Goal: Task Accomplishment & Management: Complete application form

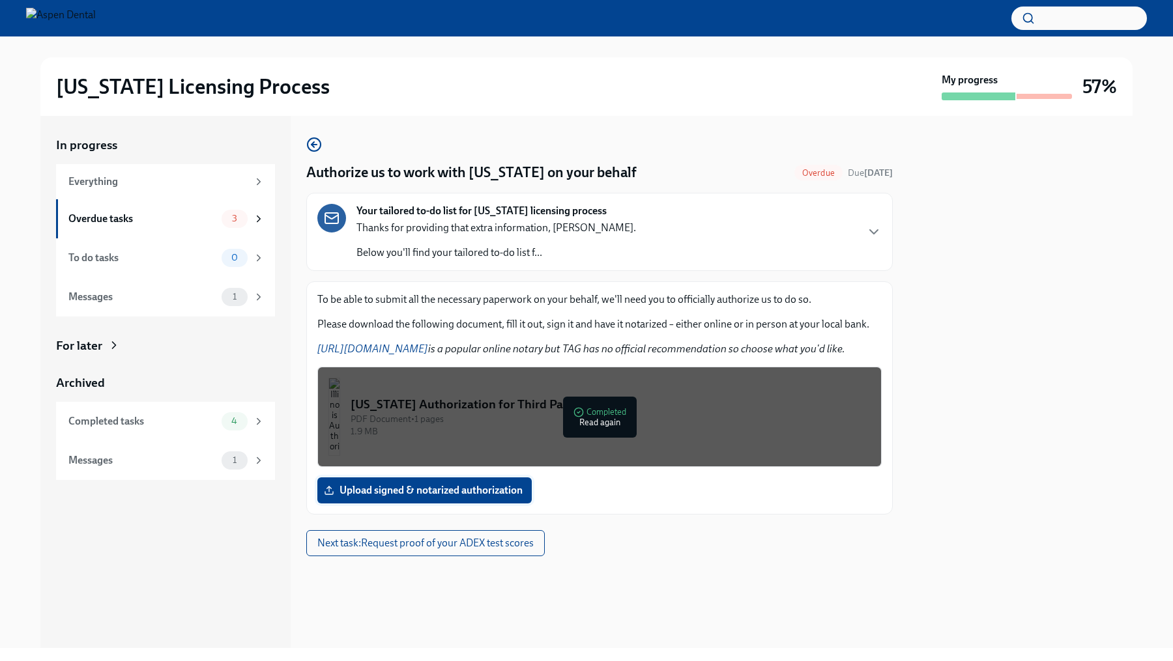
click at [427, 497] on label "Upload signed & notarized authorization" at bounding box center [424, 491] width 214 height 26
click at [0, 0] on input "Upload signed & notarized authorization" at bounding box center [0, 0] width 0 height 0
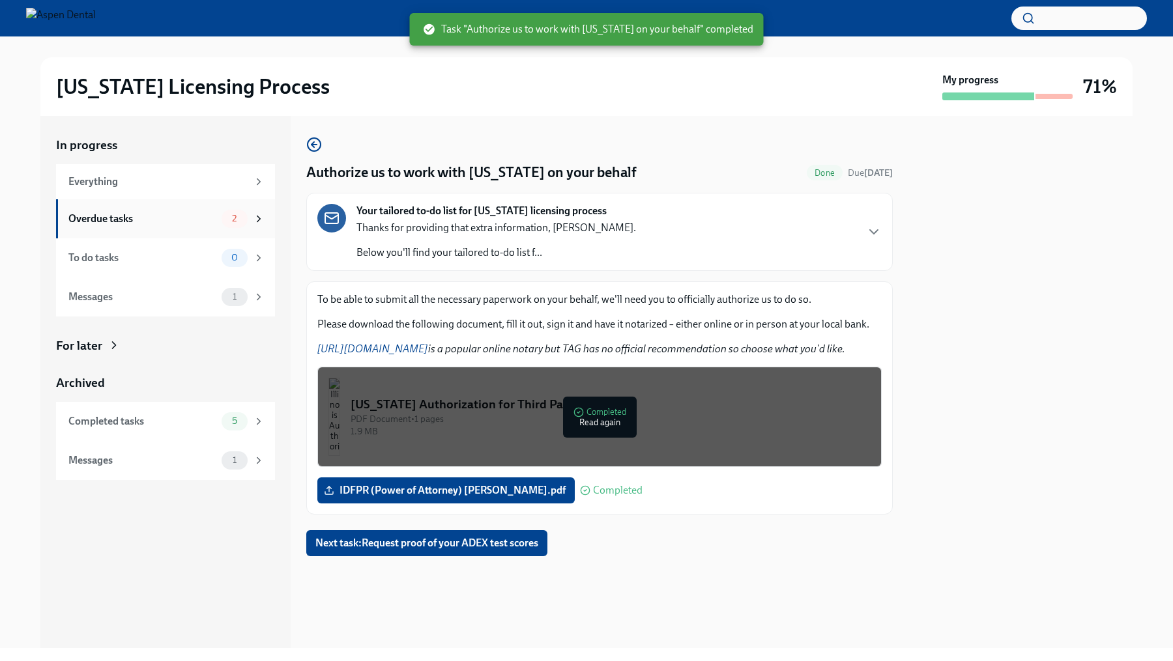
click at [202, 222] on div "Overdue tasks" at bounding box center [142, 219] width 148 height 14
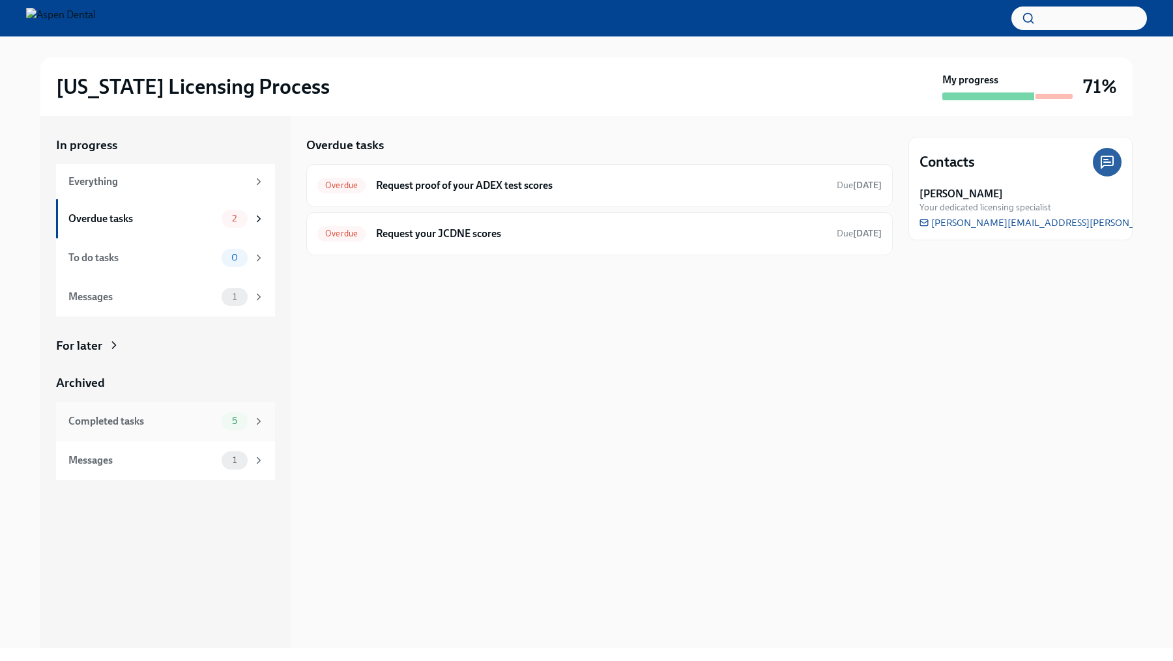
click at [245, 432] on div "Completed tasks 5" at bounding box center [165, 421] width 219 height 39
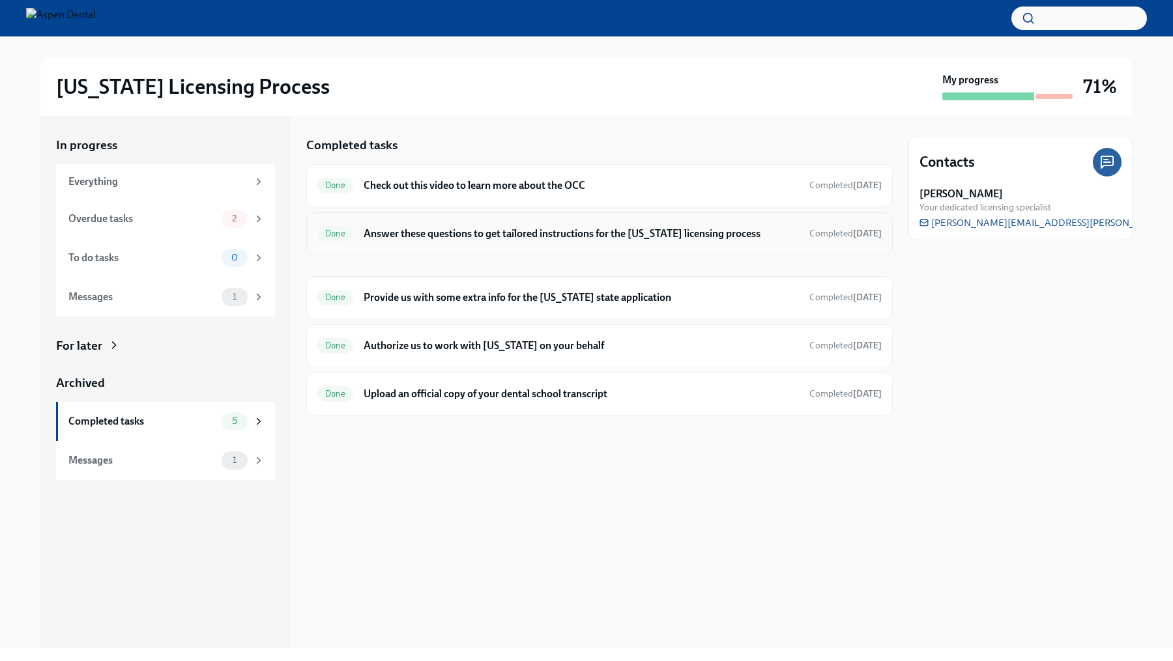
click at [459, 227] on h6 "Answer these questions to get tailored instructions for the [US_STATE] licensin…" at bounding box center [581, 234] width 435 height 14
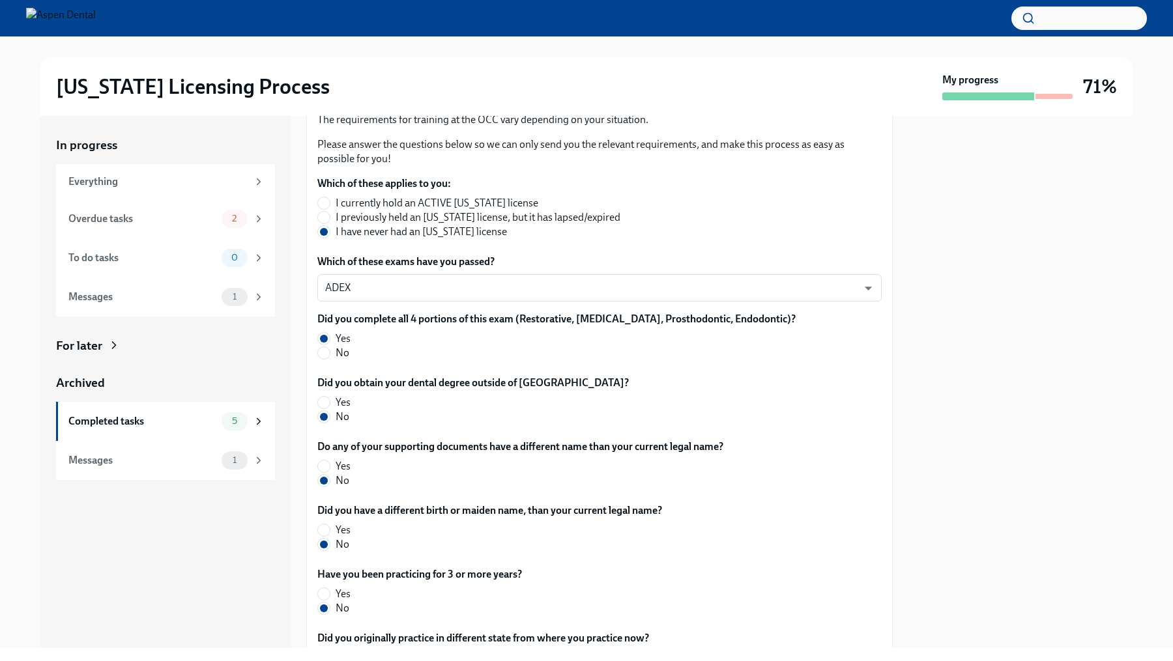
scroll to position [574, 0]
